Goal: Task Accomplishment & Management: Manage account settings

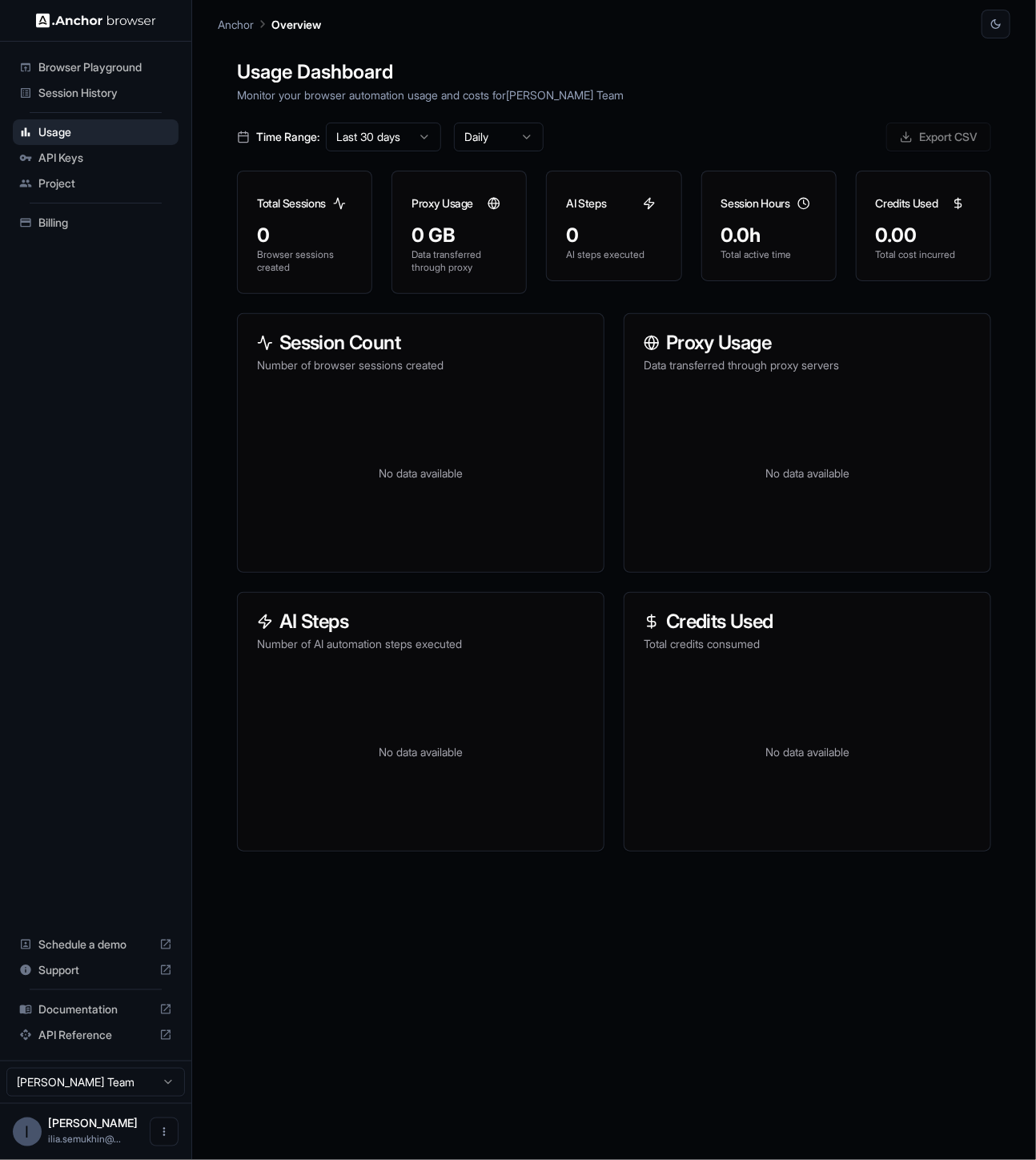
click at [81, 666] on div "Browser Playground Session History Usage API Keys Project Billing Schedule a de…" at bounding box center [95, 550] width 191 height 1019
click at [993, 22] on icon "button" at bounding box center [996, 25] width 10 height 10
click at [974, 88] on li "Light" at bounding box center [976, 88] width 50 height 26
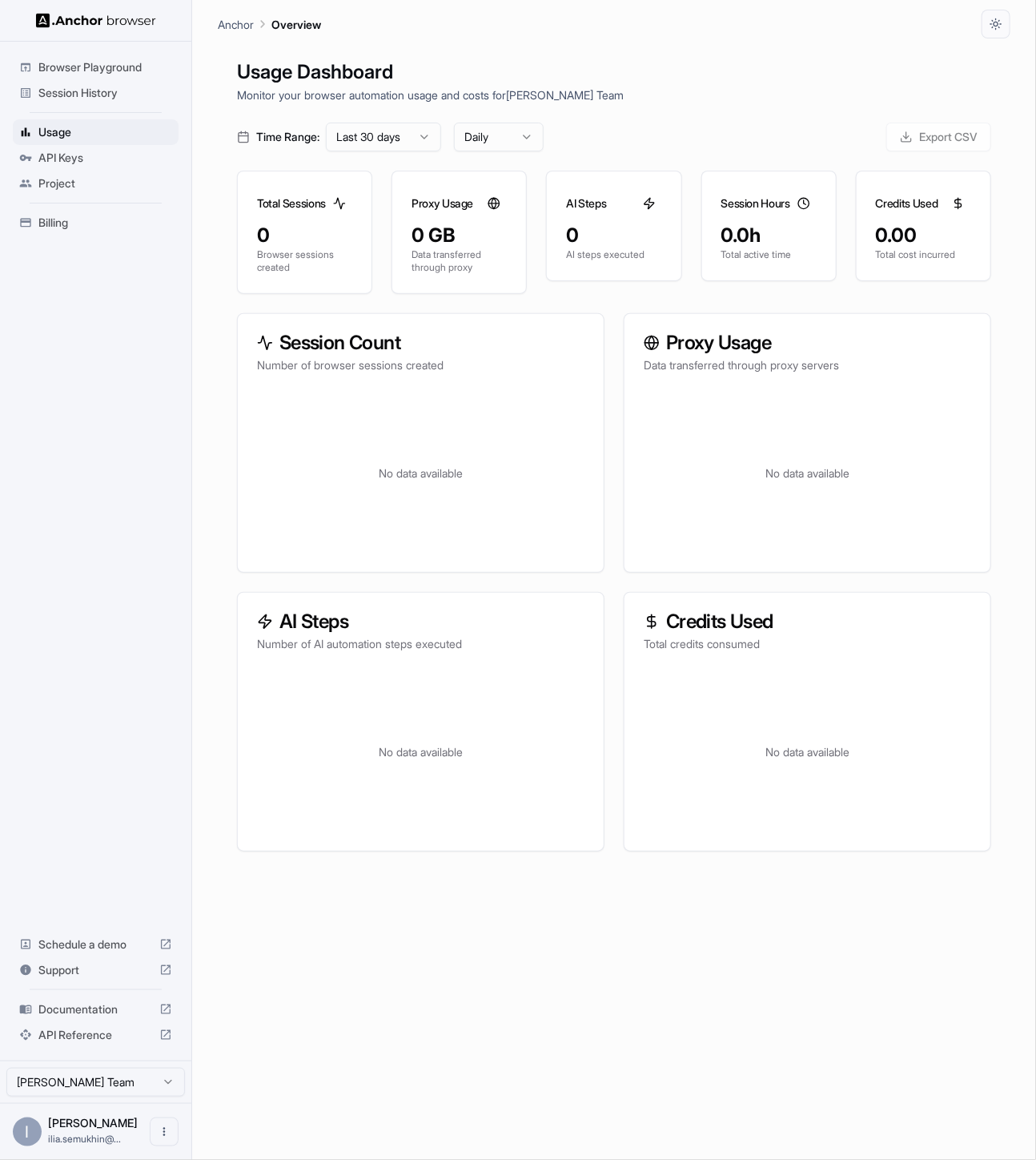
click at [86, 439] on div "Browser Playground Session History Usage API Keys Project Billing Schedule a de…" at bounding box center [95, 550] width 191 height 1019
click at [126, 381] on div "Browser Playground Session History Usage API Keys Project Billing Schedule a de…" at bounding box center [95, 550] width 191 height 1019
drag, startPoint x: 40, startPoint y: 322, endPoint x: 48, endPoint y: 309, distance: 15.3
click at [40, 322] on div "Browser Playground Session History Usage API Keys Project Billing Schedule a de…" at bounding box center [95, 550] width 191 height 1019
click at [48, 221] on span "Billing" at bounding box center [105, 223] width 133 height 16
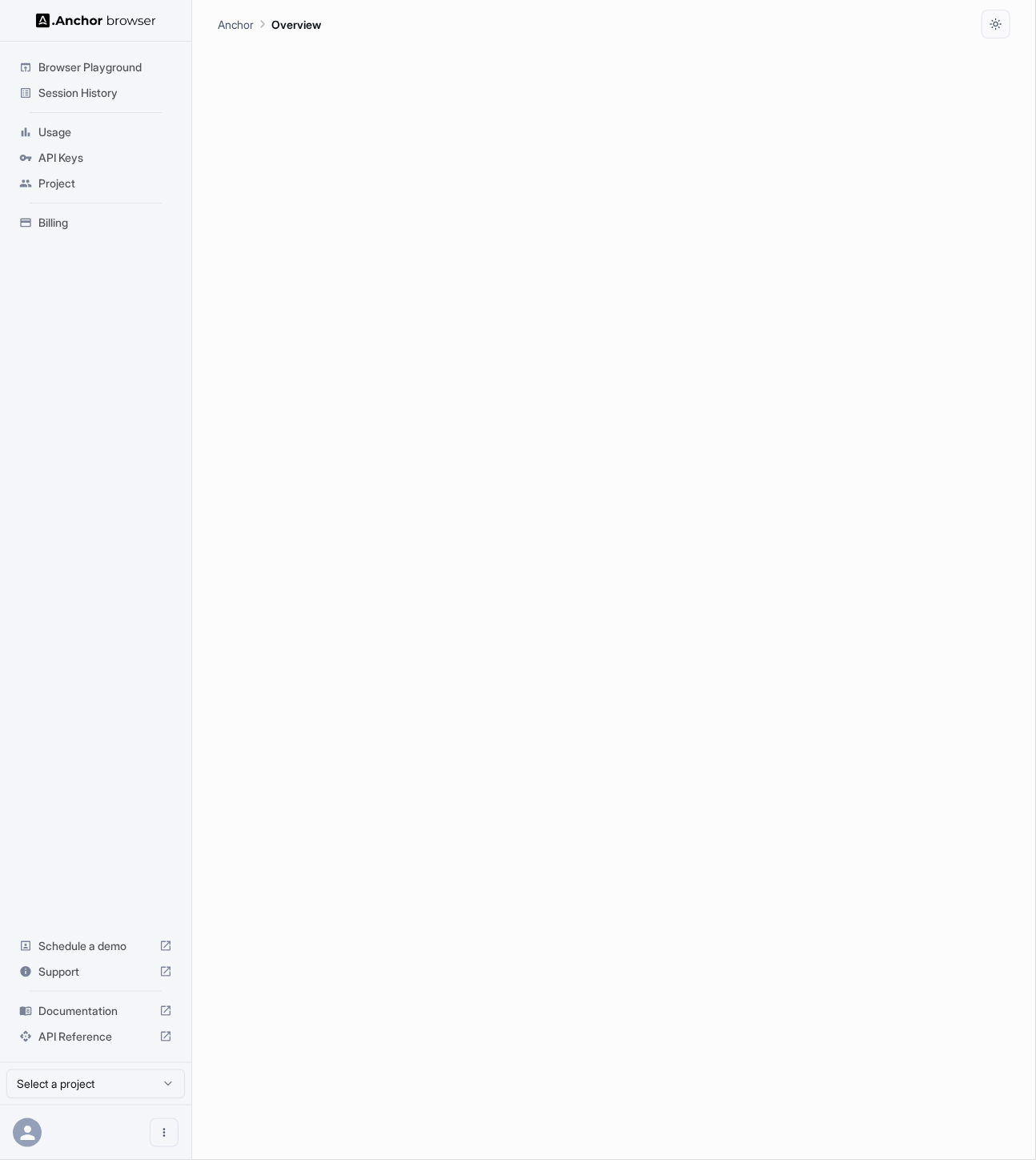
click at [64, 22] on img at bounding box center [96, 21] width 121 height 16
